Goal: Find specific page/section: Find specific page/section

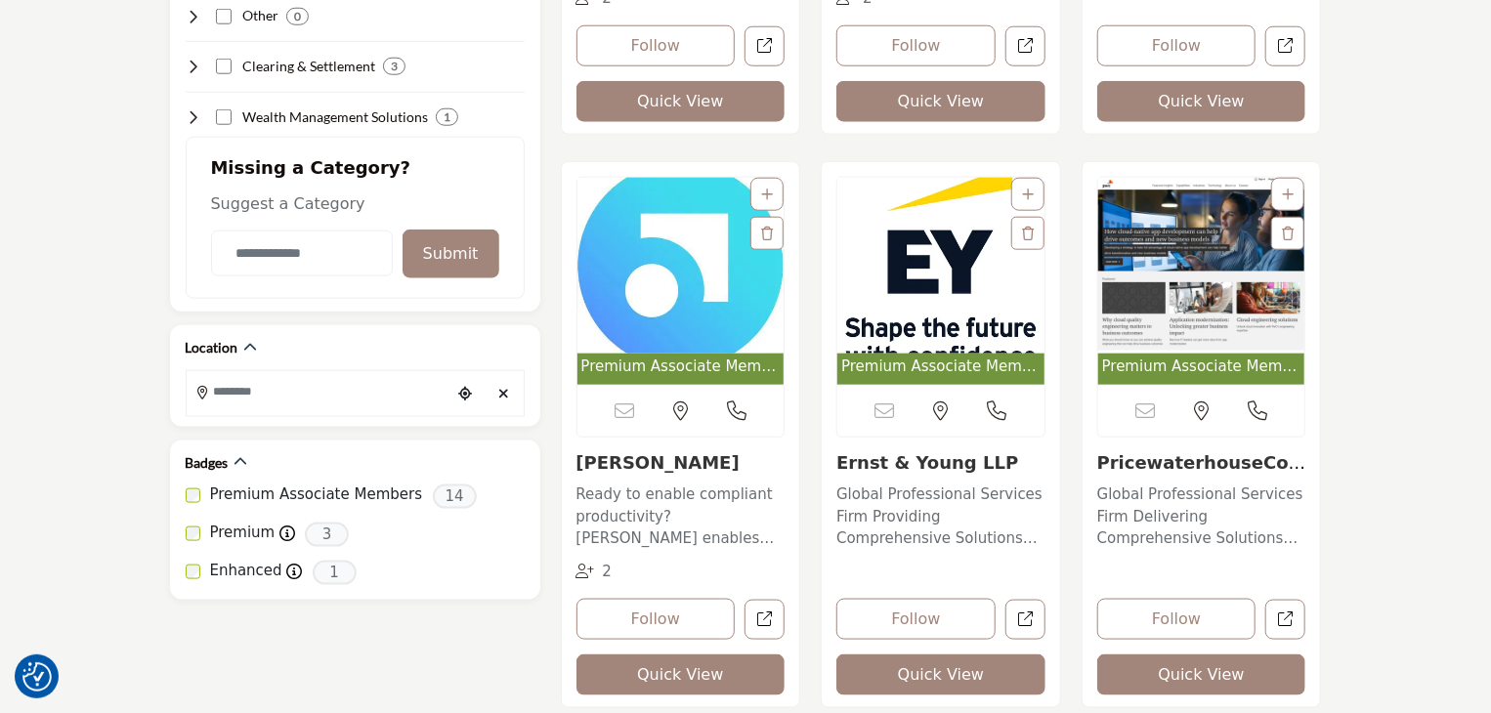
scroll to position [1075, 0]
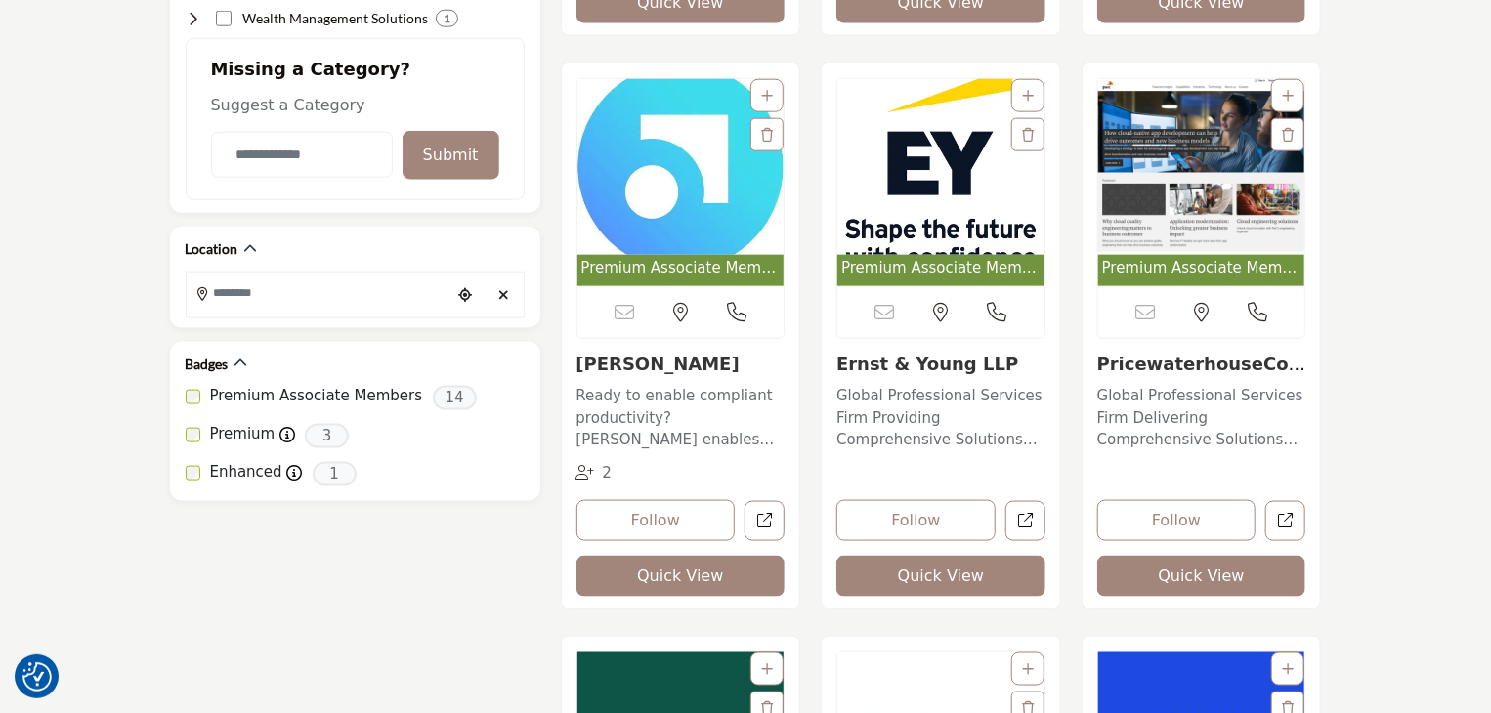
click at [942, 168] on img "Open Listing in new tab" at bounding box center [940, 167] width 207 height 176
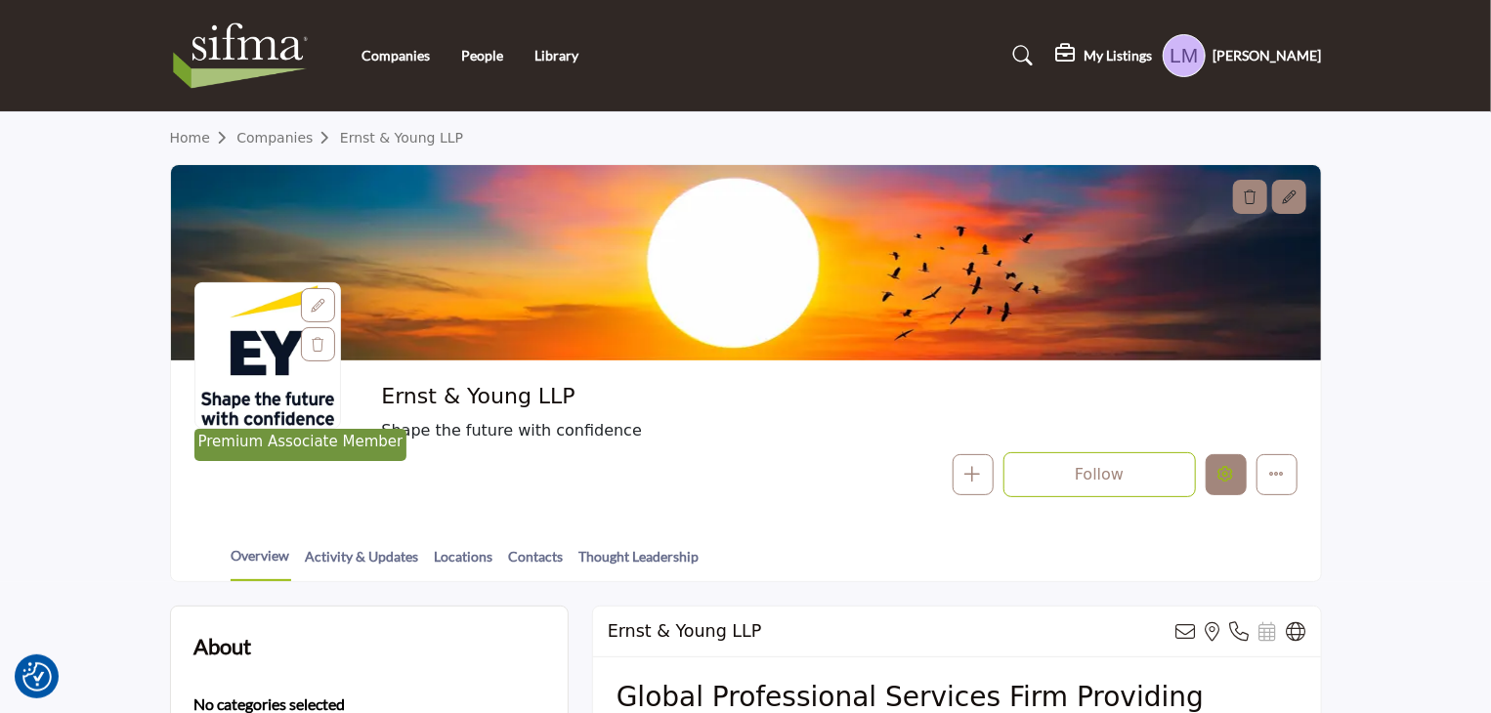
click at [1223, 482] on icon "Edit company" at bounding box center [1227, 474] width 16 height 16
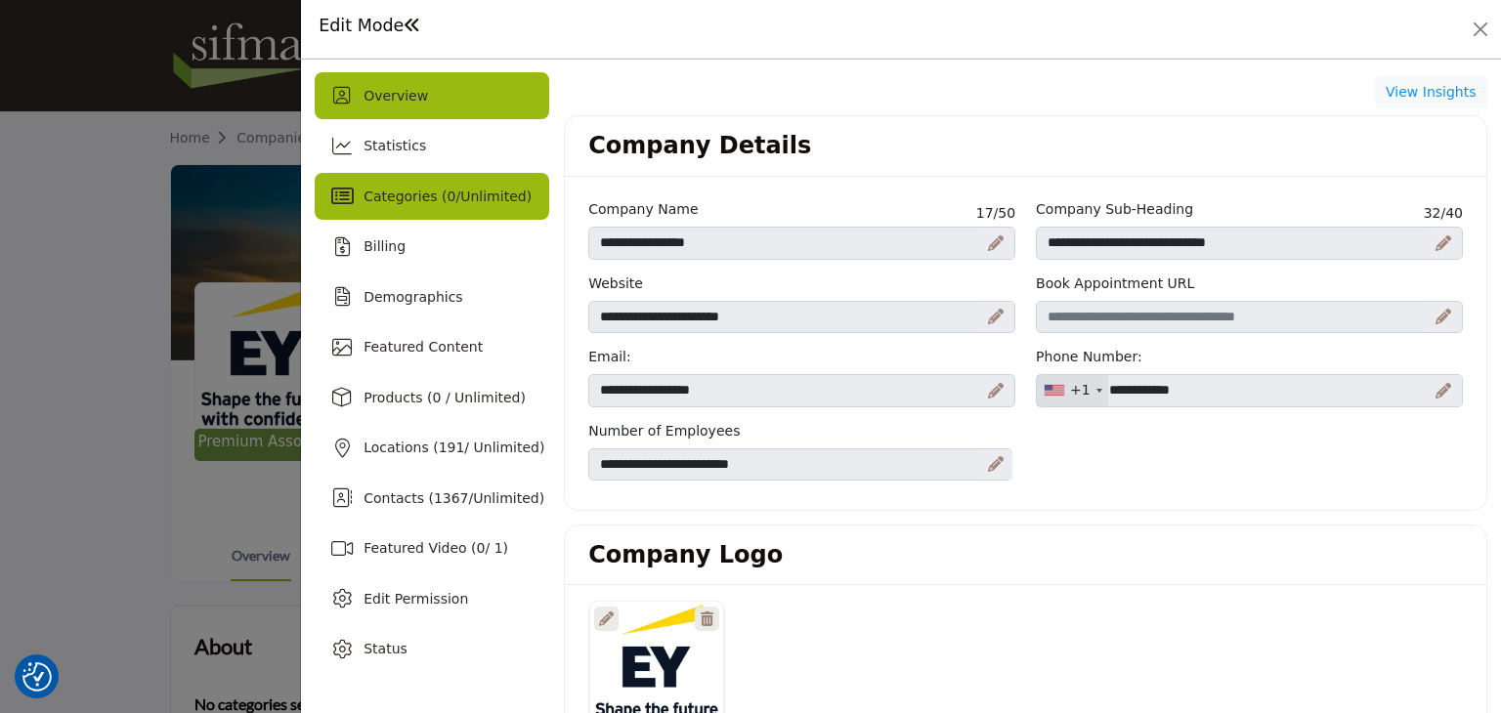
click at [448, 190] on span "0" at bounding box center [452, 197] width 9 height 16
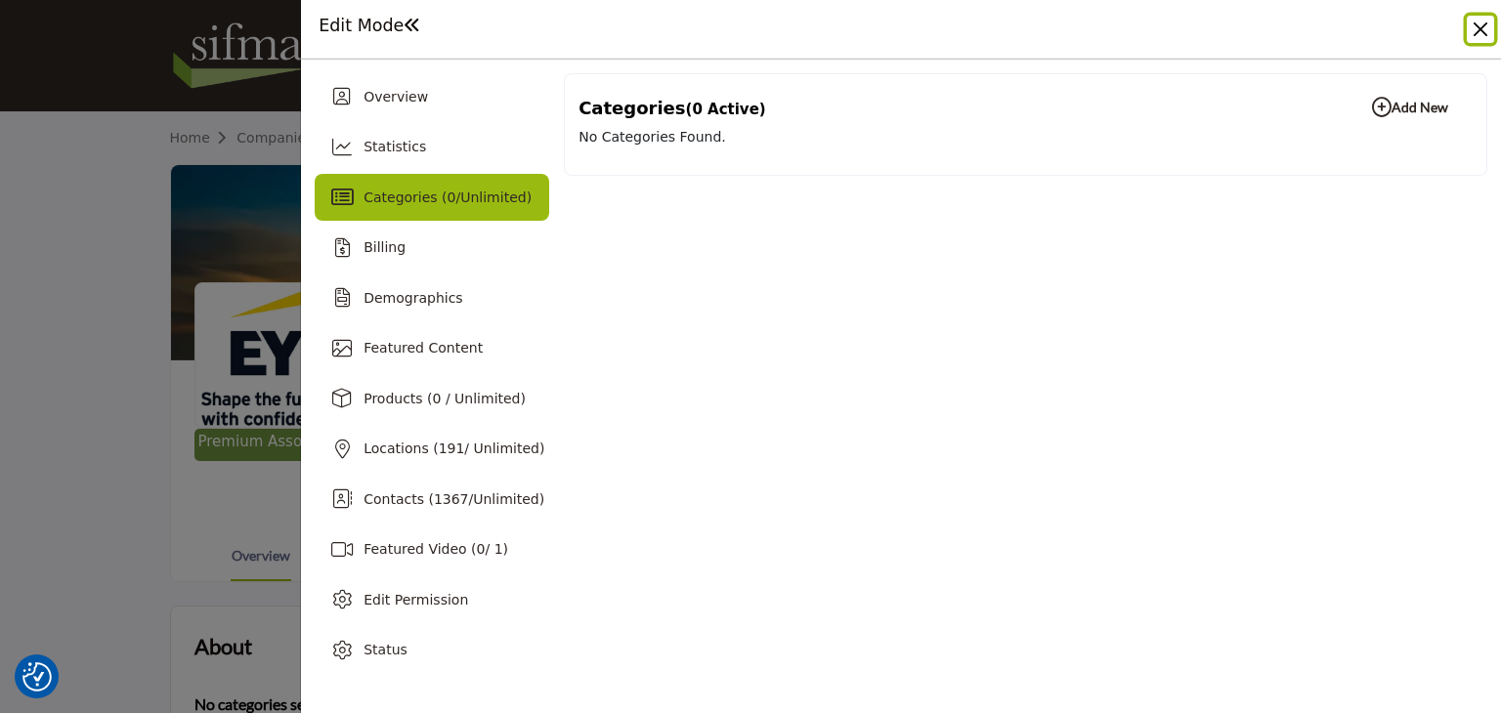
click at [1468, 26] on button "Close" at bounding box center [1480, 29] width 27 height 27
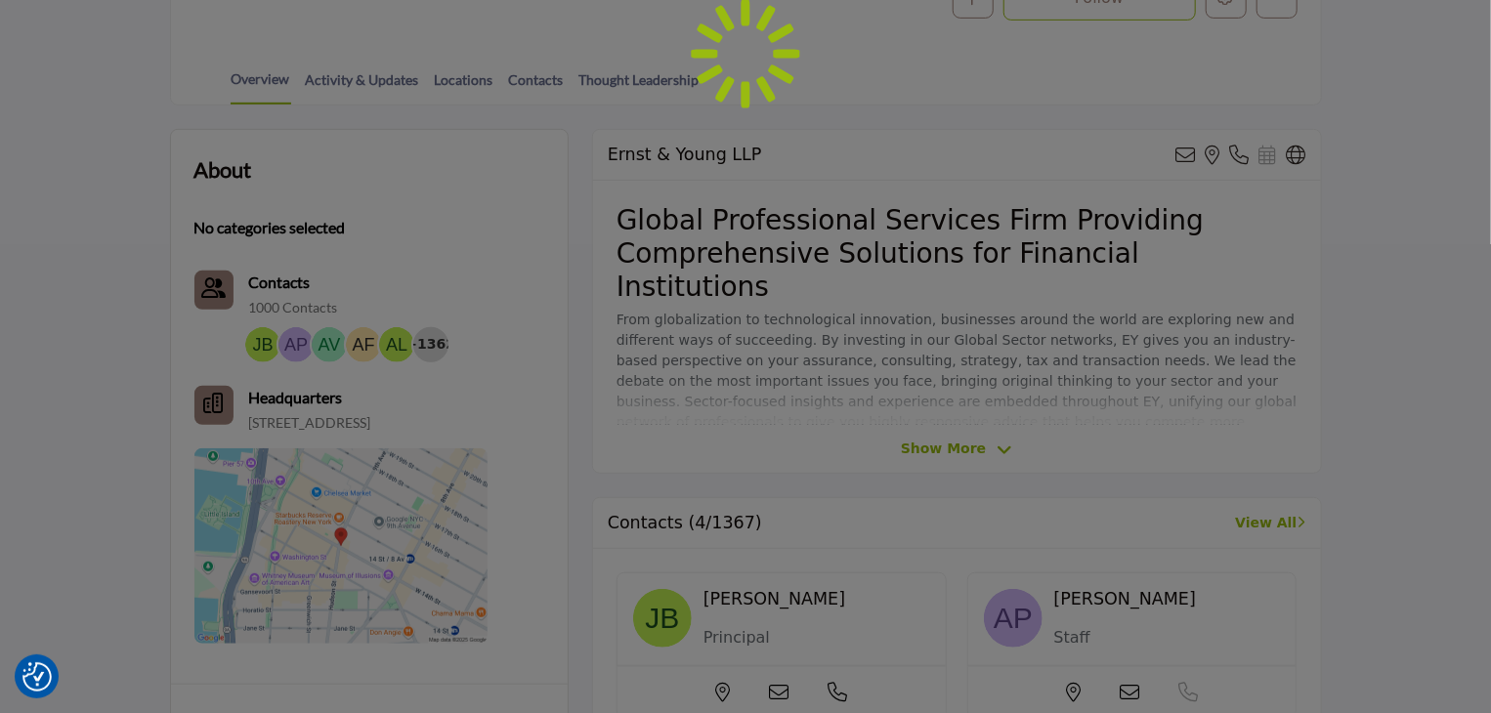
scroll to position [489, 0]
